Goal: Information Seeking & Learning: Learn about a topic

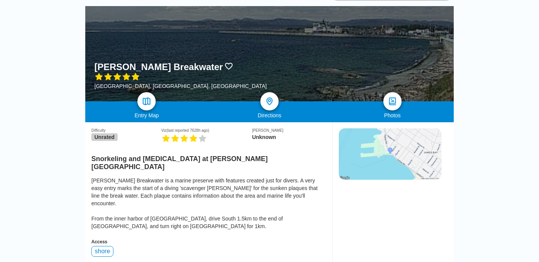
scroll to position [111, 0]
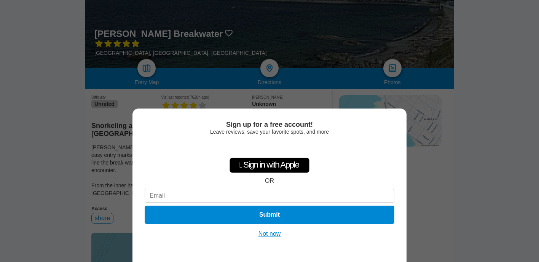
click at [68, 141] on div "Sign up for a free account! Leave reviews, save your favorite spots, and more …" at bounding box center [269, 131] width 539 height 262
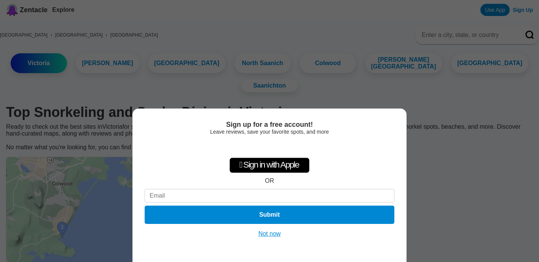
click at [21, 195] on div "Sign up for a free account! Leave reviews, save your favorite spots, and more …" at bounding box center [269, 131] width 539 height 262
click at [265, 232] on button "Not now" at bounding box center [269, 234] width 27 height 8
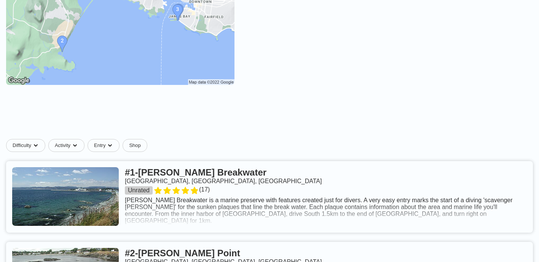
scroll to position [187, 0]
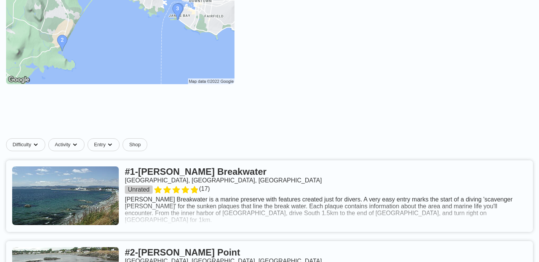
click at [270, 212] on link at bounding box center [269, 196] width 526 height 72
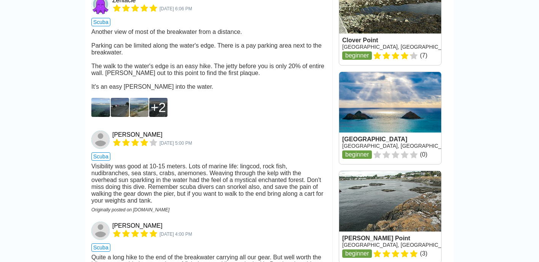
scroll to position [712, 0]
click at [104, 97] on img at bounding box center [100, 106] width 19 height 19
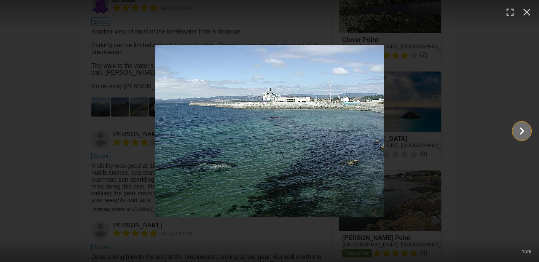
click at [522, 137] on icon "Show slide 2 of 6" at bounding box center [521, 131] width 14 height 18
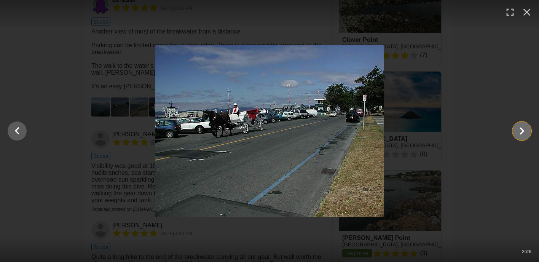
click at [522, 137] on icon "Show slide 3 of 6" at bounding box center [521, 131] width 14 height 18
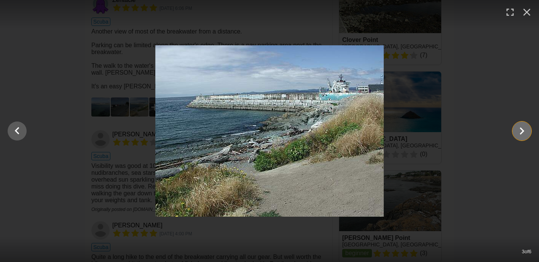
click at [522, 137] on icon "Show slide 4 of 6" at bounding box center [521, 131] width 14 height 18
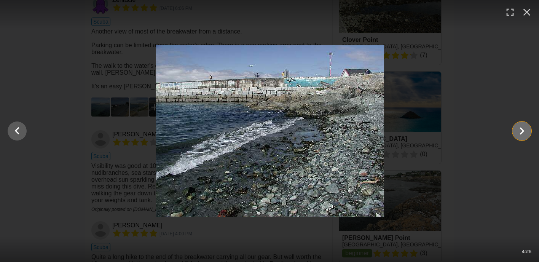
click at [522, 137] on icon "Show slide 5 of 6" at bounding box center [521, 131] width 14 height 18
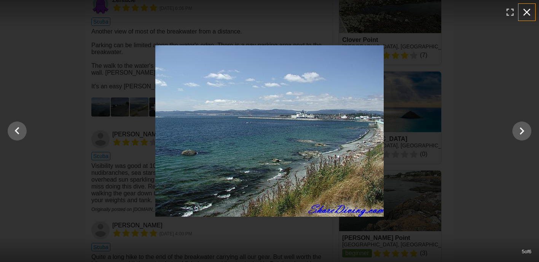
click at [527, 12] on icon "button" at bounding box center [526, 12] width 12 height 12
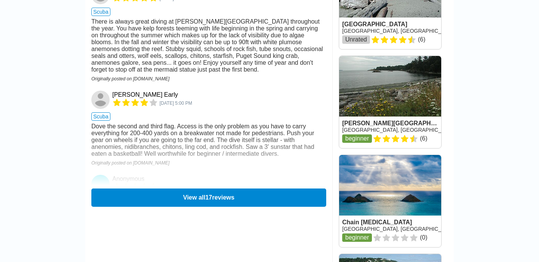
scroll to position [1025, 0]
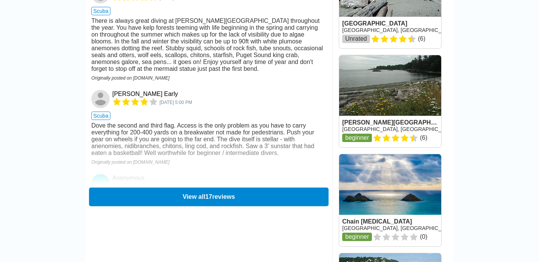
click at [175, 187] on button "View all 17 reviews" at bounding box center [208, 196] width 239 height 19
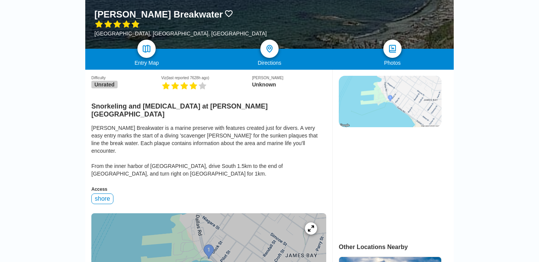
scroll to position [0, 0]
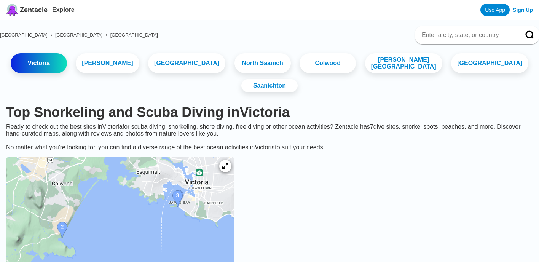
scroll to position [187, 0]
